Goal: Transaction & Acquisition: Purchase product/service

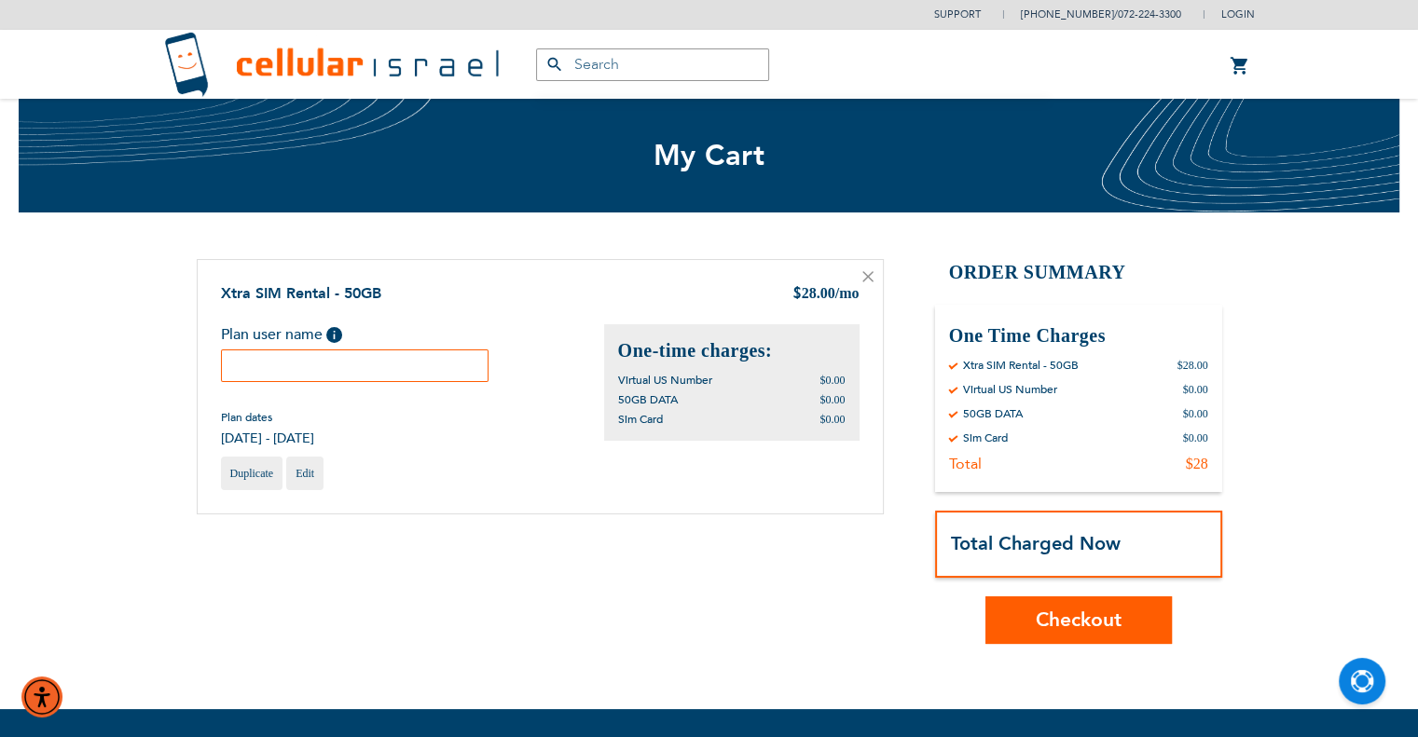
click at [411, 372] on input "text" at bounding box center [355, 366] width 268 height 33
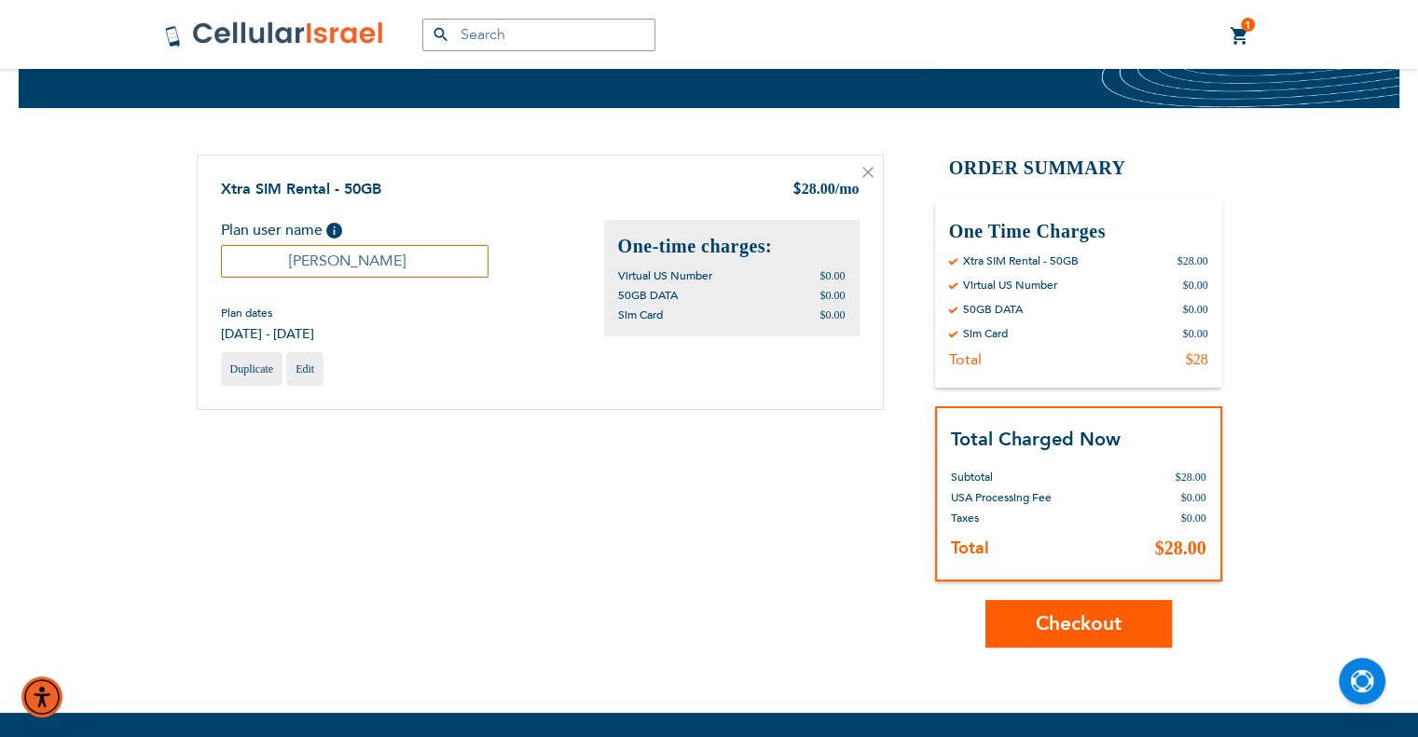
scroll to position [108, 0]
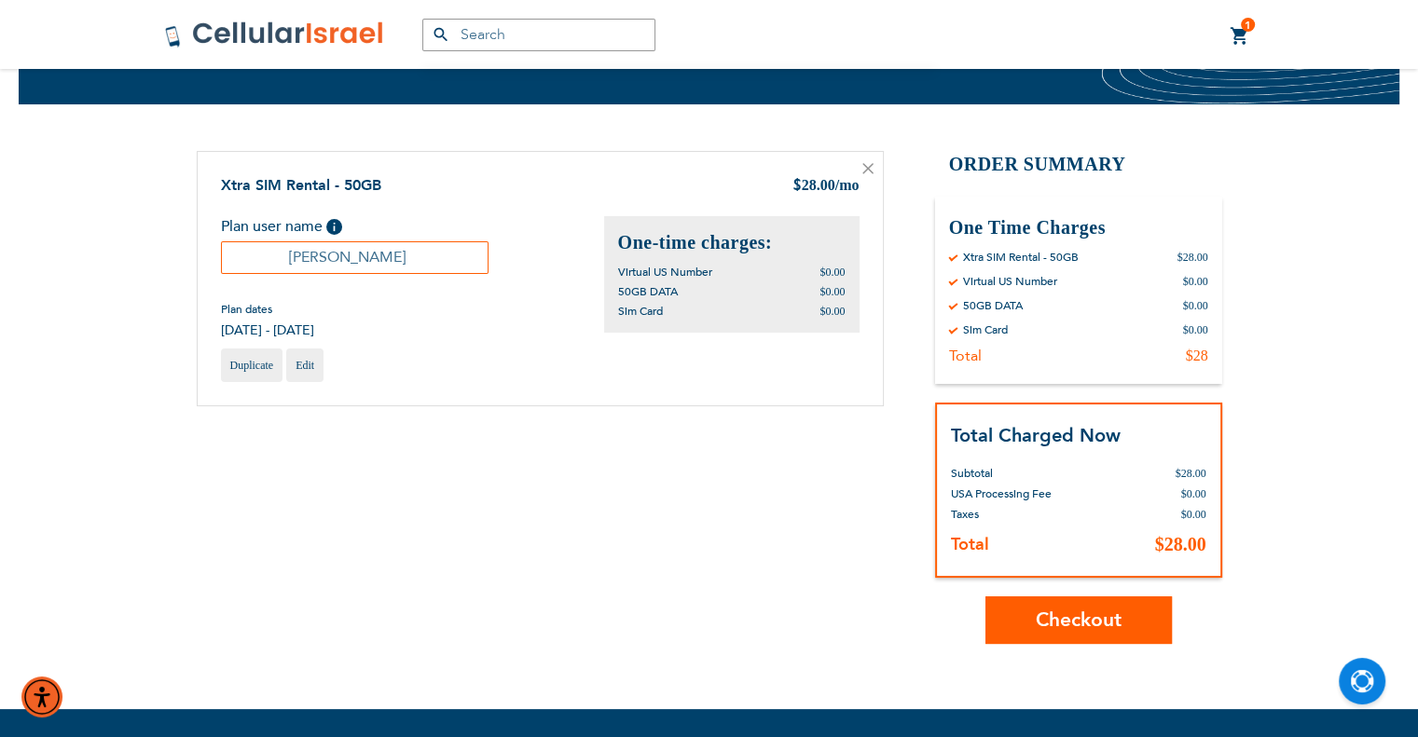
type input "[PERSON_NAME]"
click at [1097, 607] on span "Checkout" at bounding box center [1079, 620] width 86 height 27
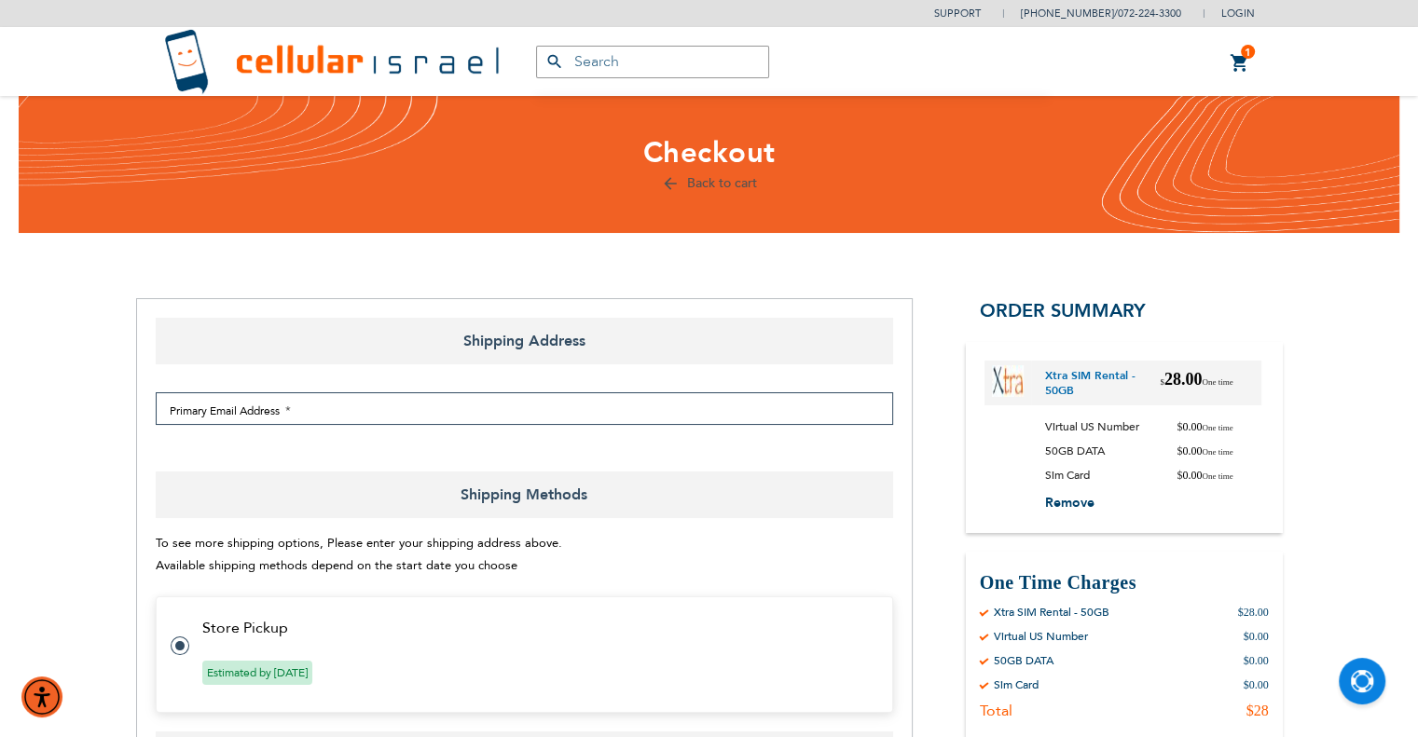
select select "US"
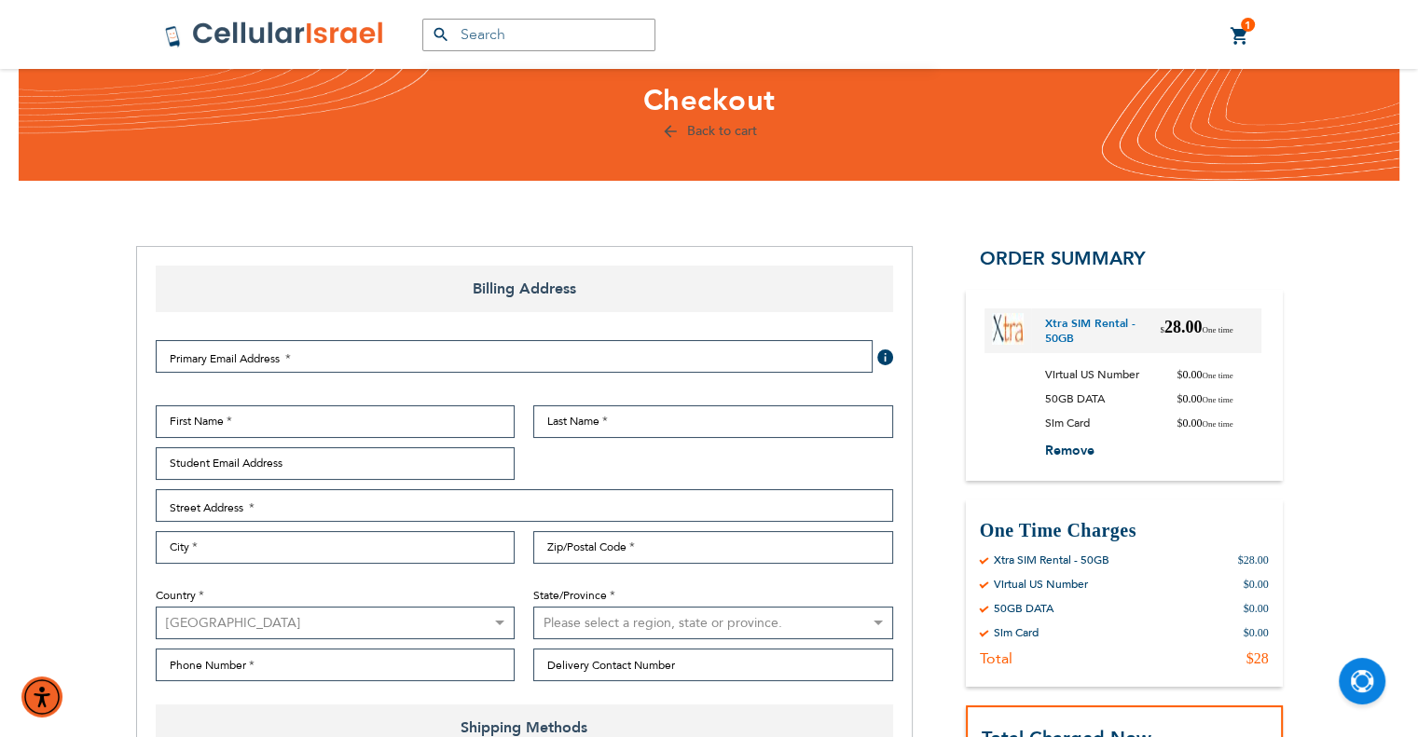
scroll to position [54, 0]
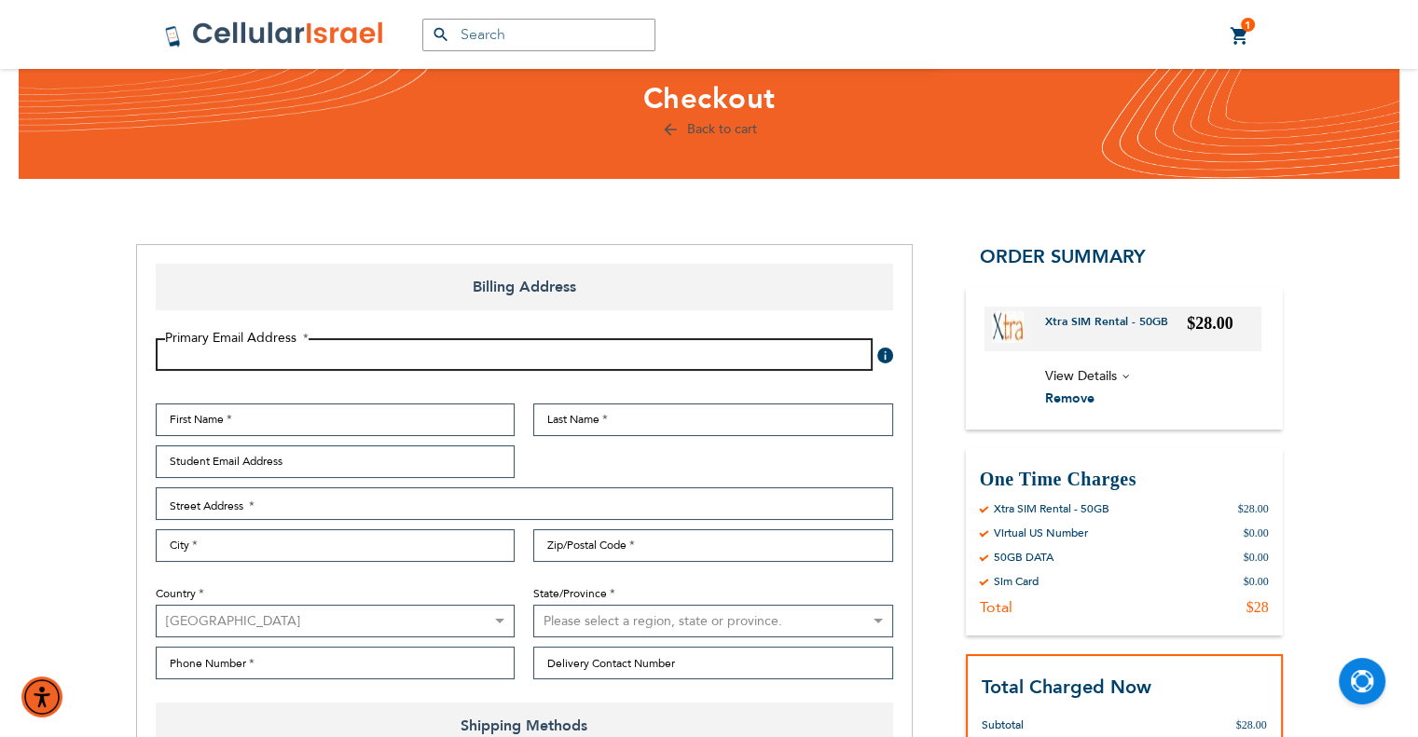
click at [337, 349] on input "Email Address" at bounding box center [514, 354] width 717 height 33
type input "rachelifink101@gmail.com"
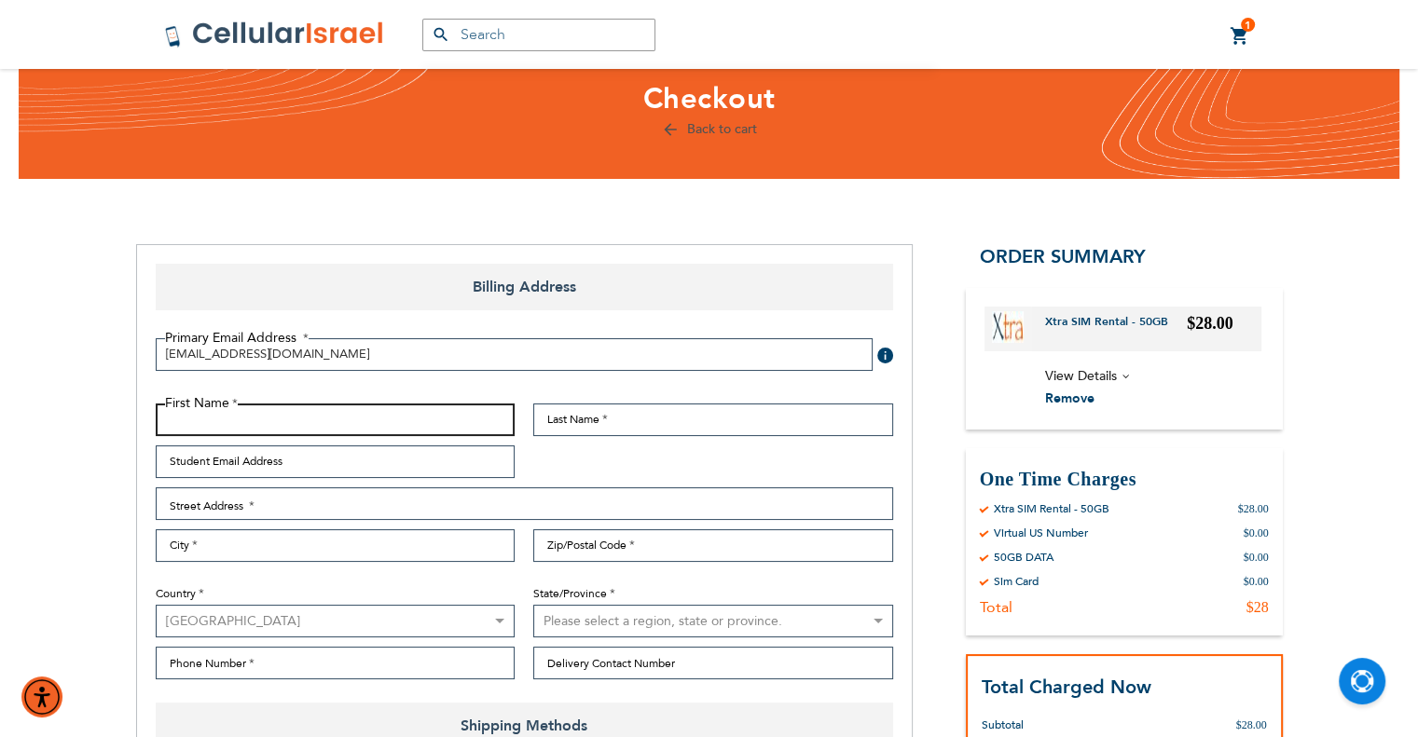
click at [335, 405] on input "First Name" at bounding box center [336, 420] width 360 height 33
type input "[PERSON_NAME]"
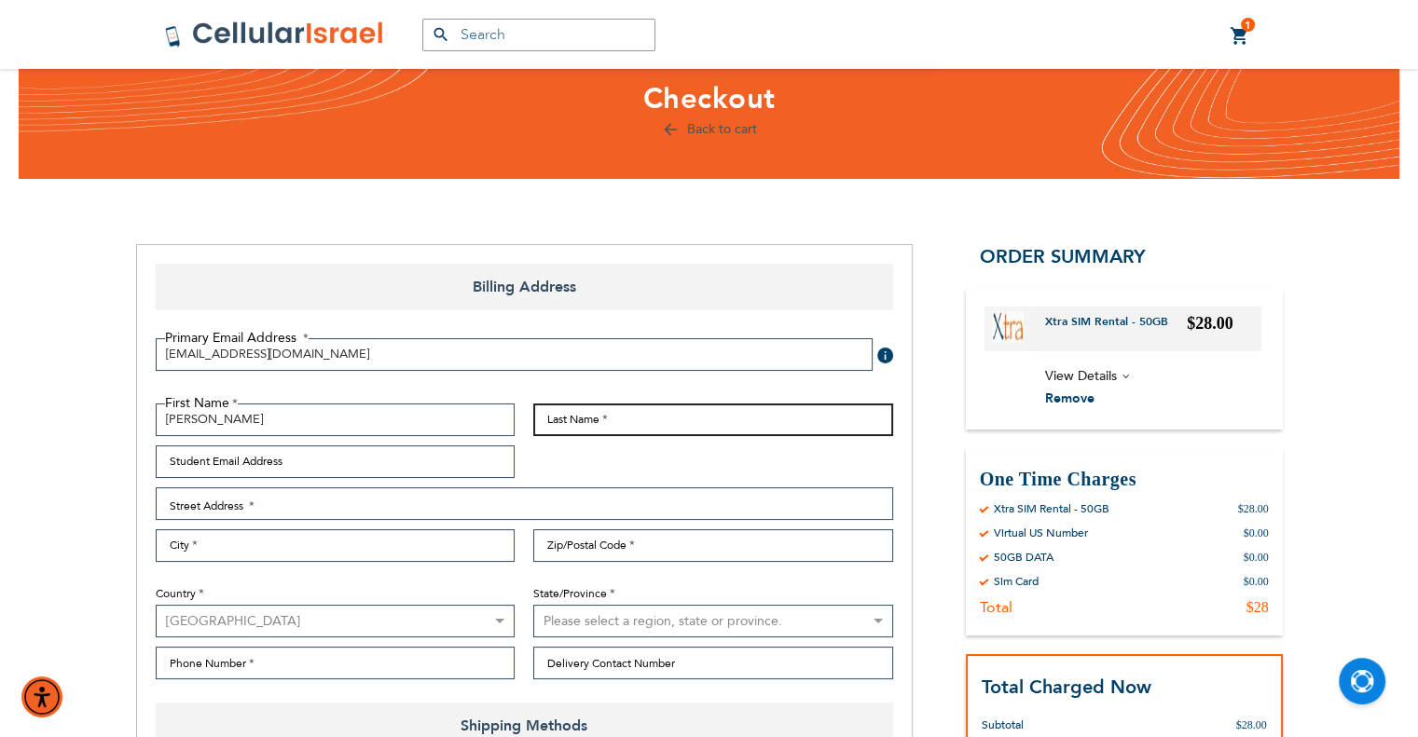
type input "Fink"
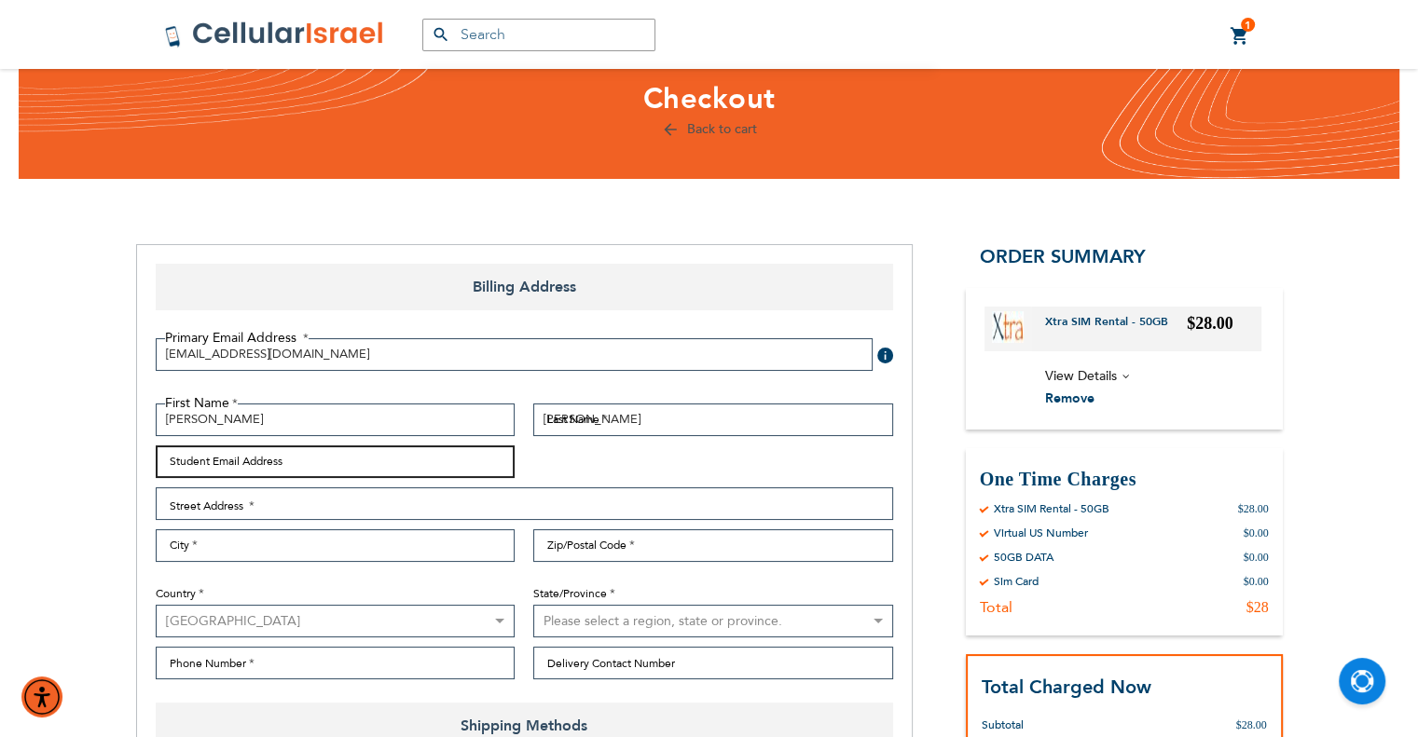
type input "rachelifink101@gmail.com"
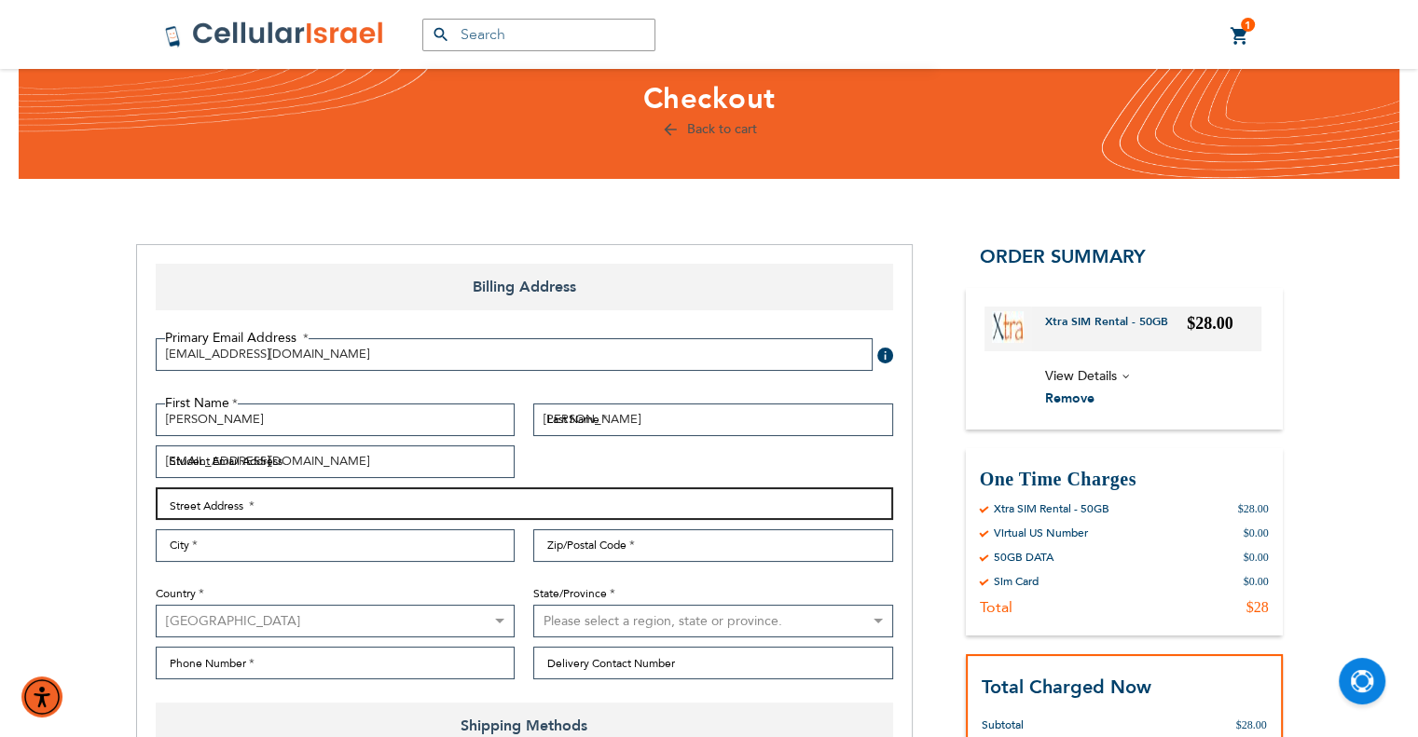
type input "6321 Green Meadow Pkwy"
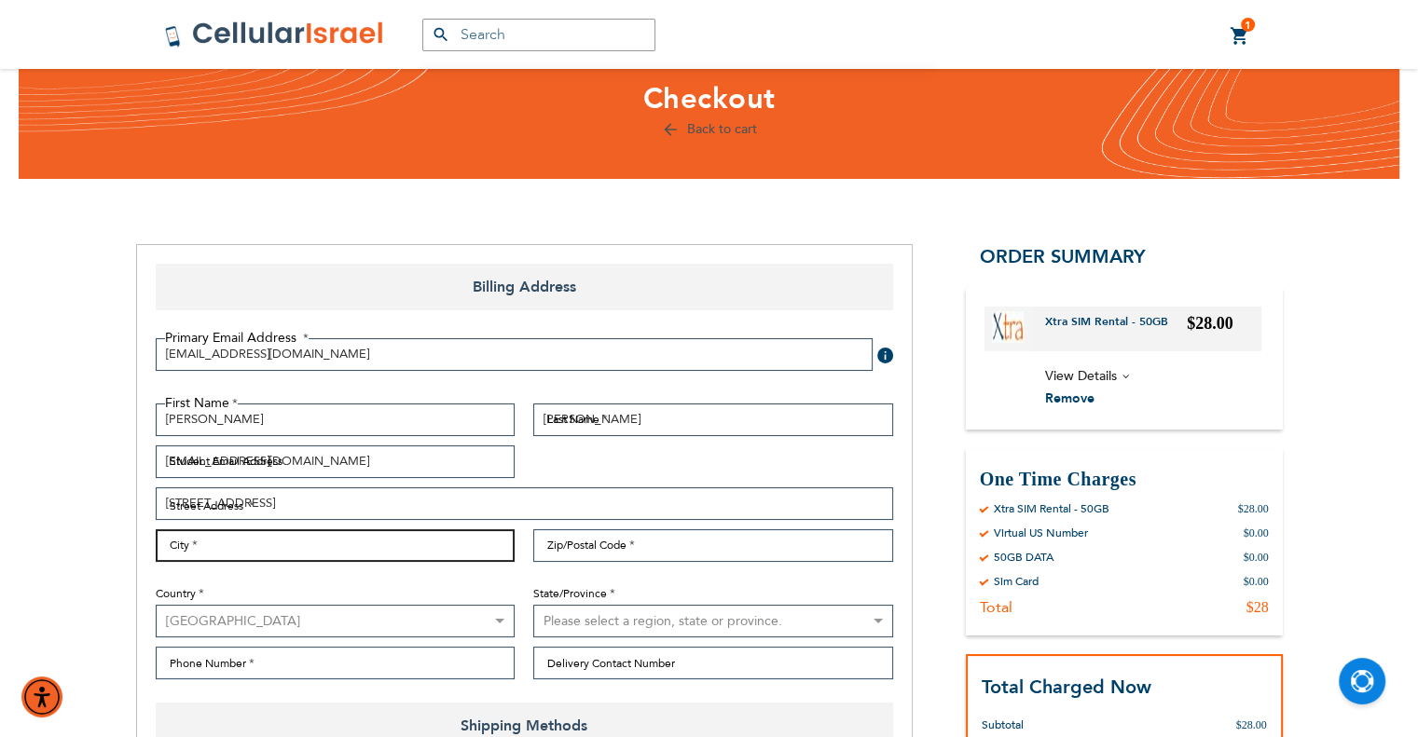
type input "Baltimore"
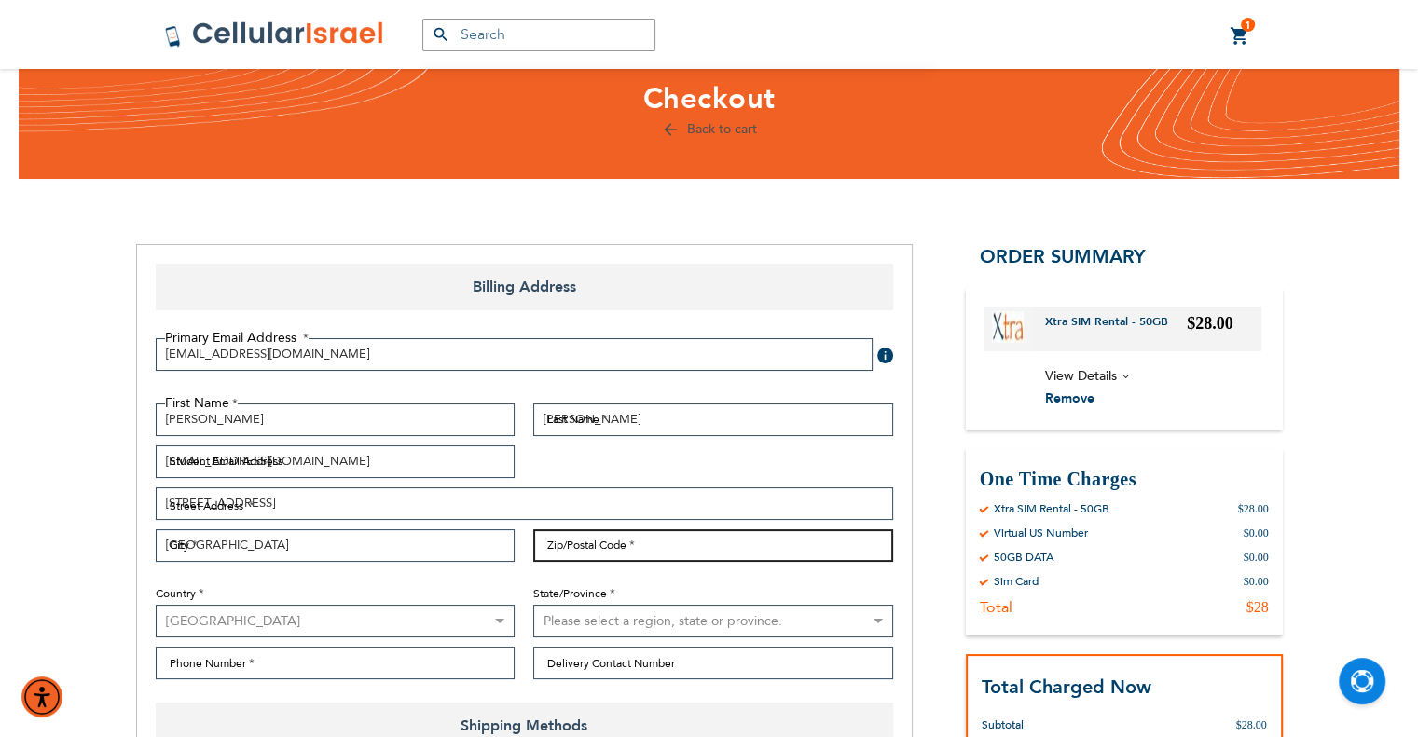
type input "21209"
select select "31"
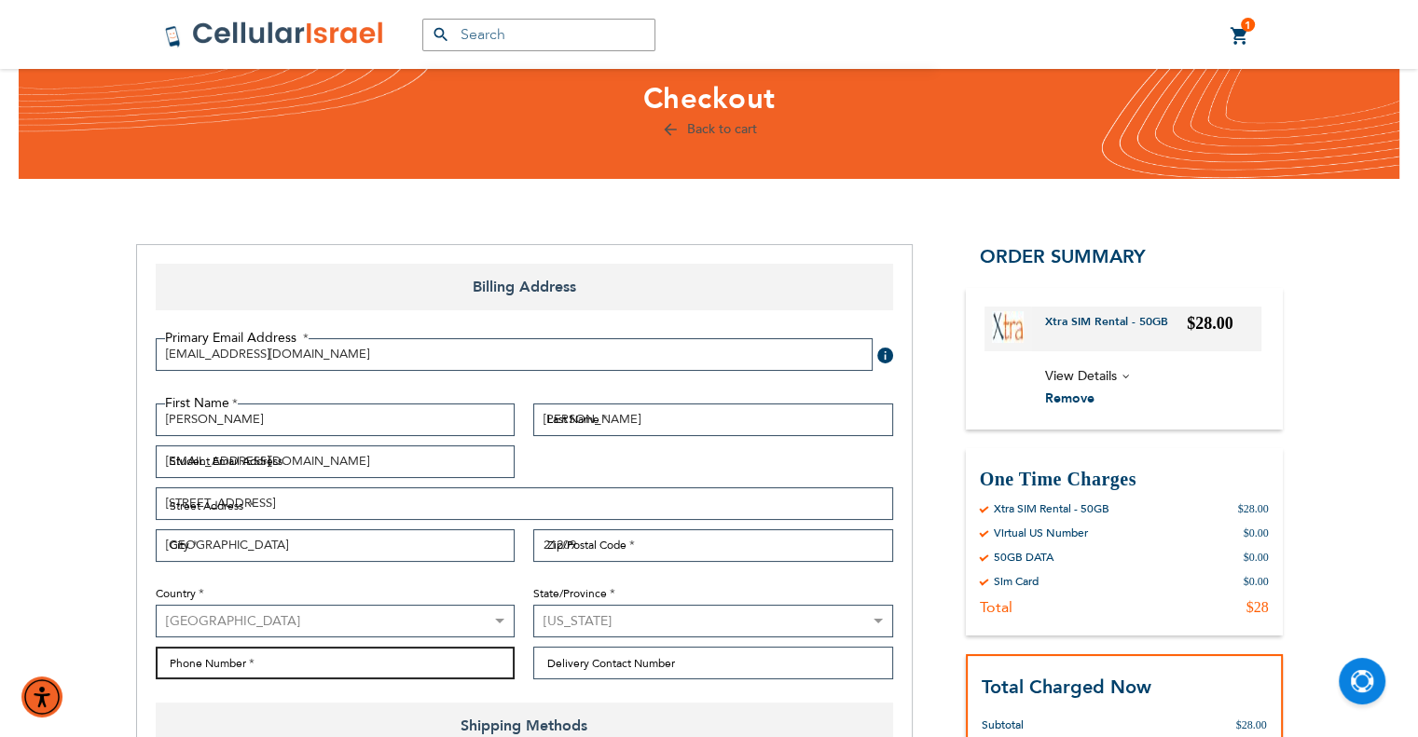
type input "5164051916"
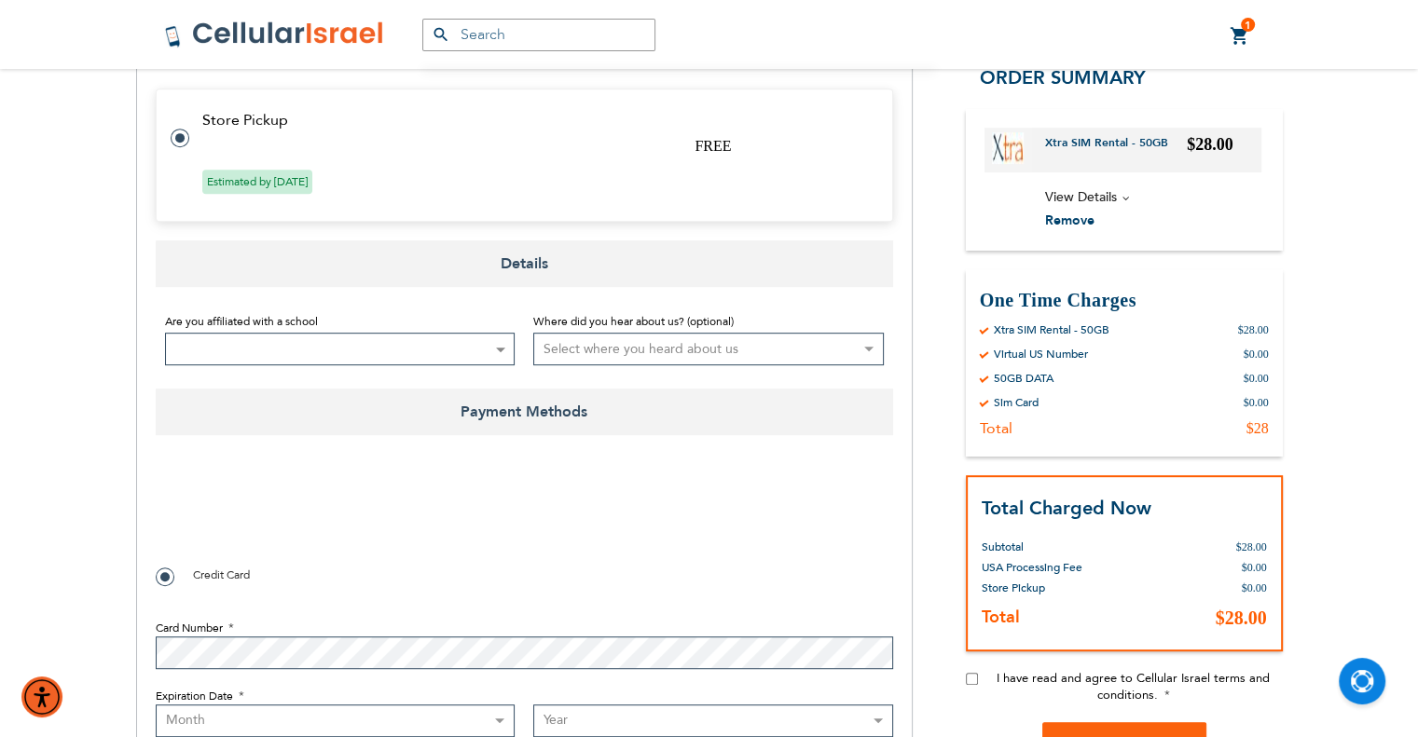
scroll to position [841, 0]
checkbox input "true"
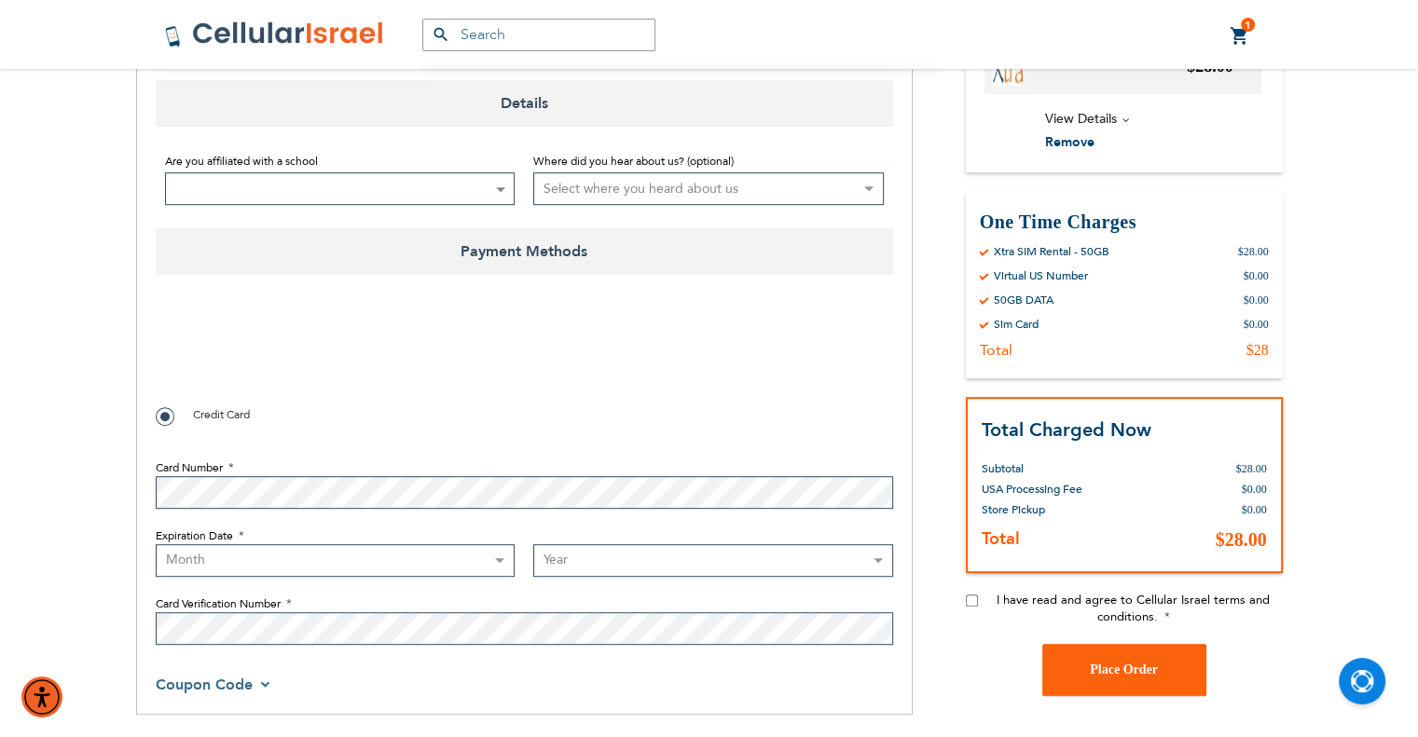
scroll to position [946, 0]
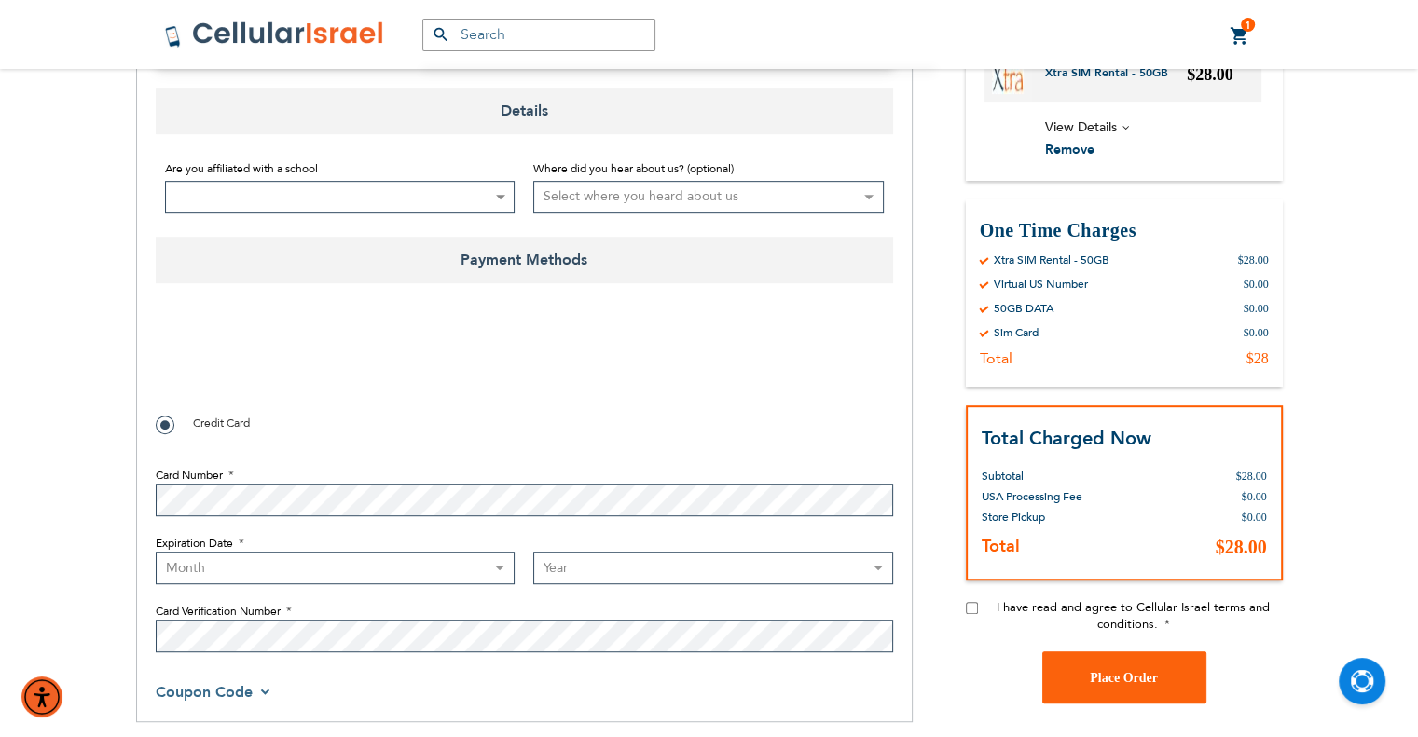
select select "3"
select select "2030"
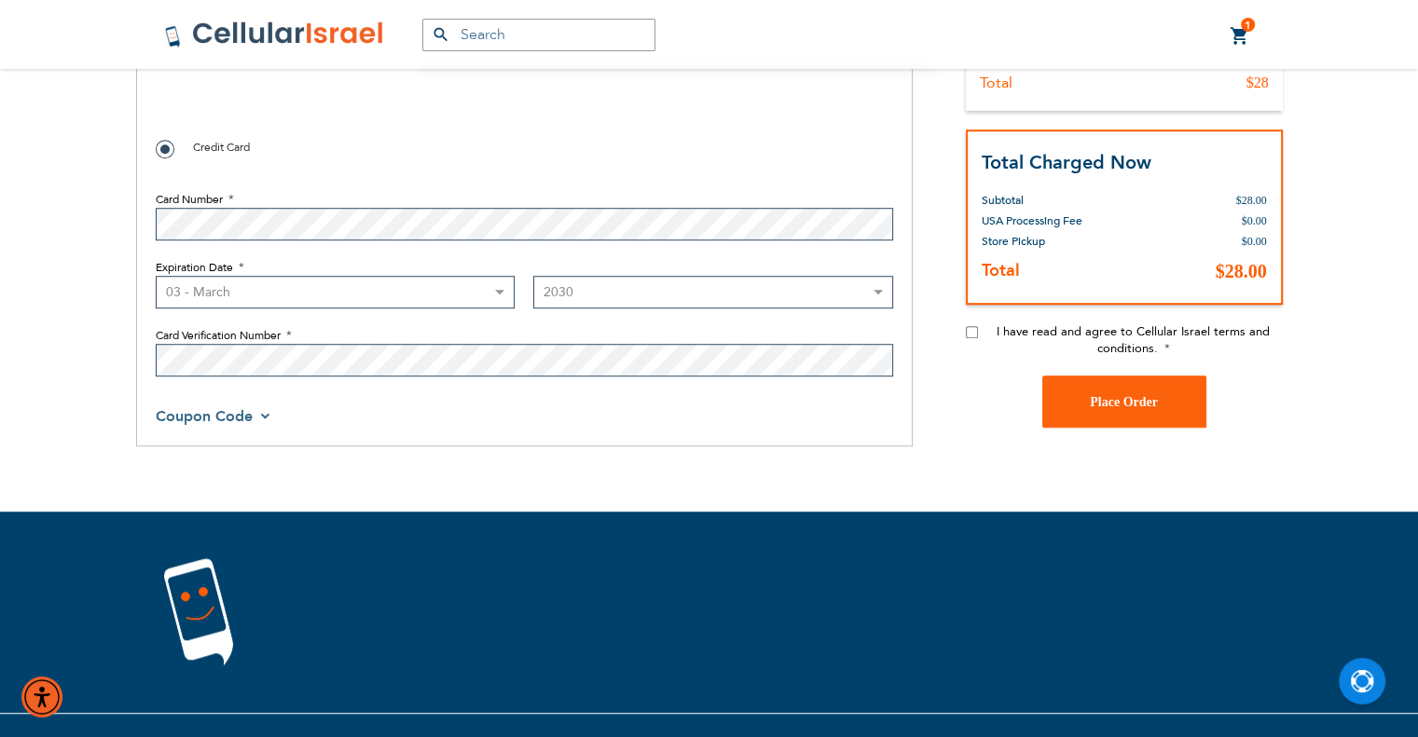
scroll to position [1223, 0]
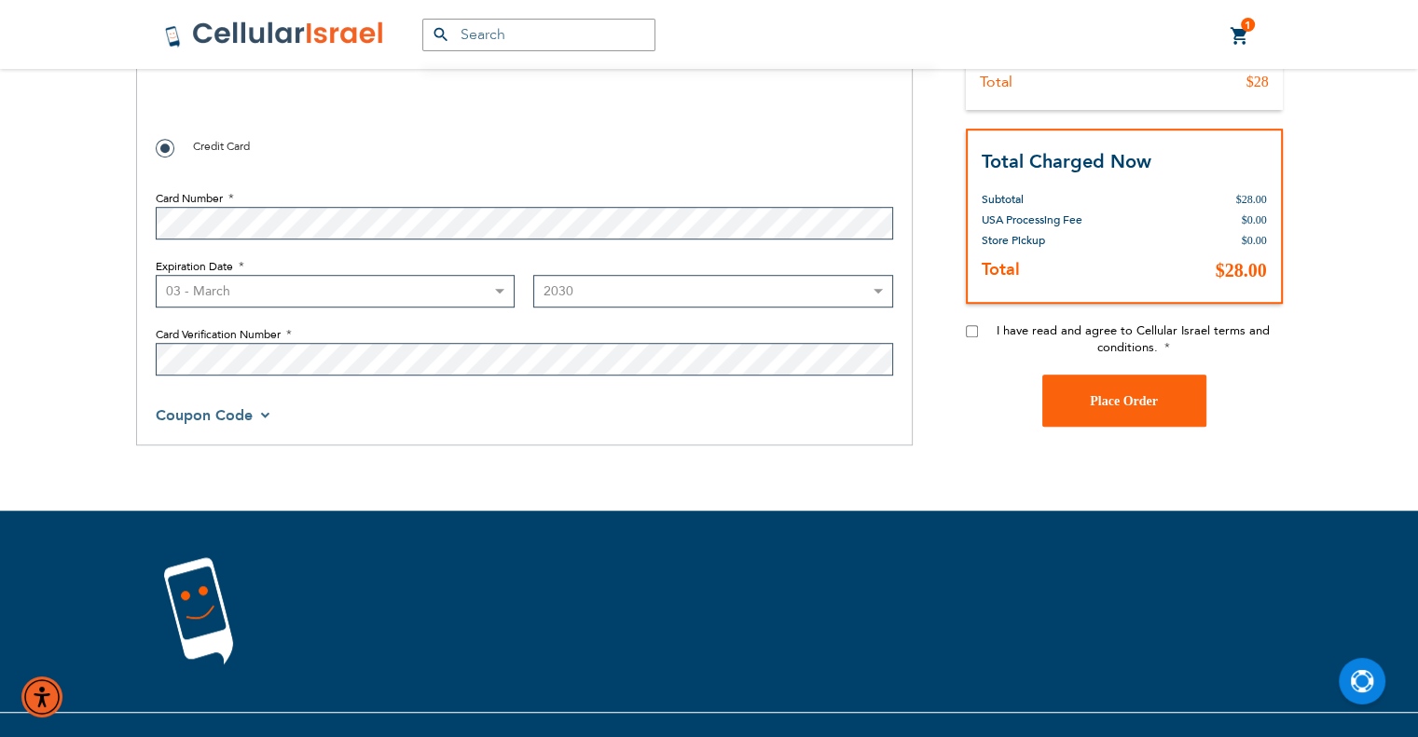
click at [968, 322] on div "I have read and agree to Cellular Israel terms and conditions." at bounding box center [1124, 348] width 317 height 52
click at [969, 327] on input "I have read and agree to Cellular Israel terms and conditions." at bounding box center [972, 331] width 12 height 12
checkbox input "true"
click at [1075, 401] on button "Place Order" at bounding box center [1124, 401] width 164 height 52
